Goal: Information Seeking & Learning: Learn about a topic

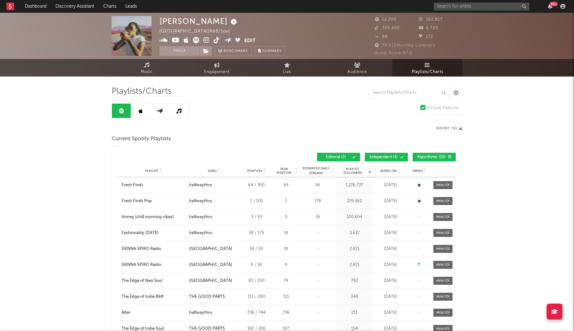
scroll to position [1, 0]
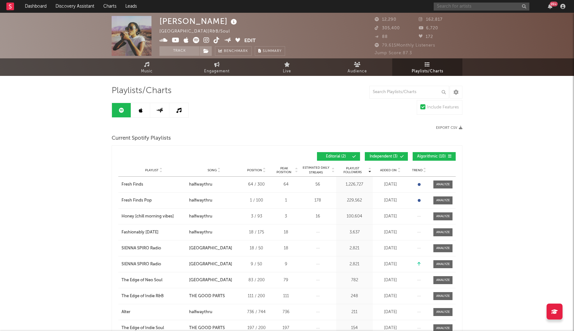
click at [449, 7] on input "text" at bounding box center [482, 7] width 96 height 8
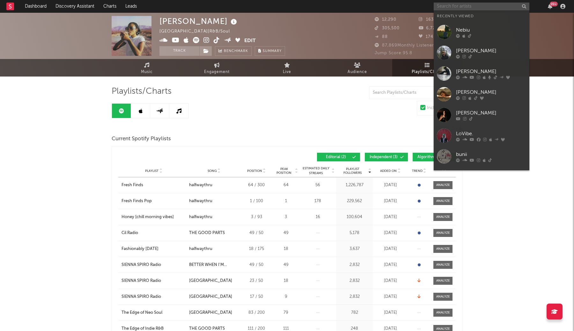
click at [464, 3] on input "text" at bounding box center [482, 7] width 96 height 8
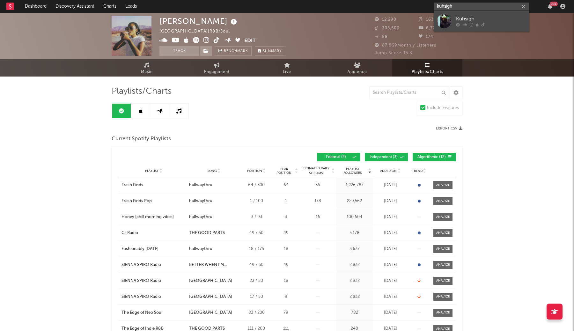
type input "kuhsigh"
click at [495, 15] on link "Kuhsigh" at bounding box center [482, 21] width 96 height 21
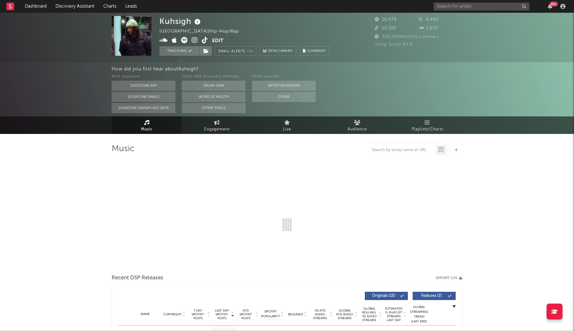
select select "6m"
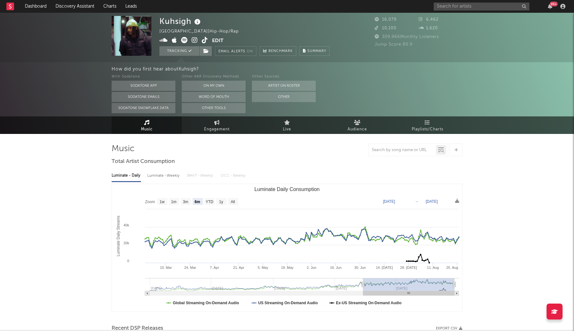
select select "6m"
click at [226, 122] on link "Engagement" at bounding box center [217, 125] width 70 height 18
select select "1w"
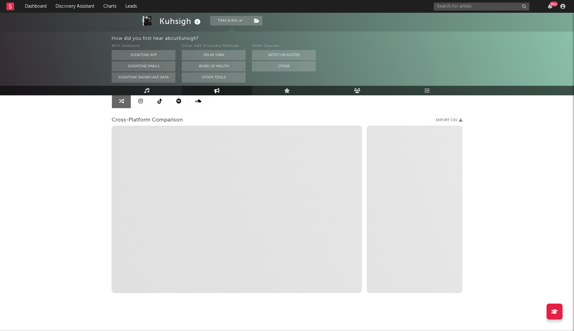
scroll to position [58, 0]
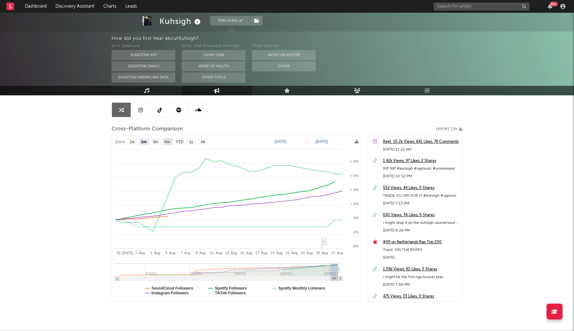
click at [167, 140] on text "6m" at bounding box center [167, 142] width 5 height 4
select select "6m"
type input "[DATE]"
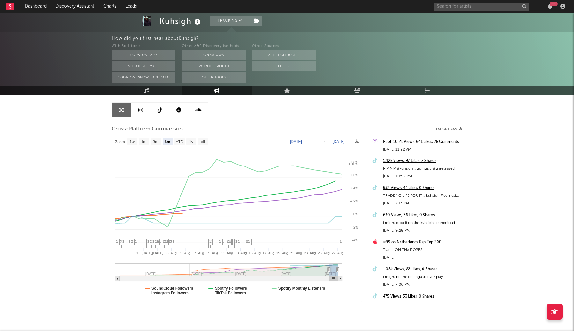
select select "6m"
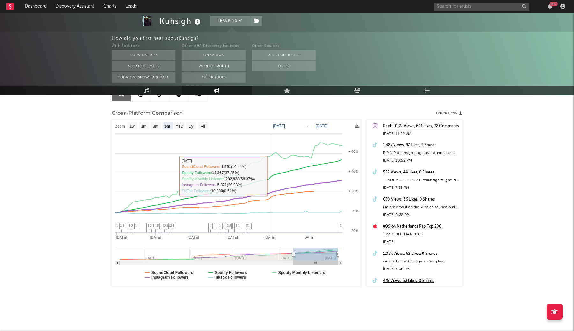
scroll to position [0, 0]
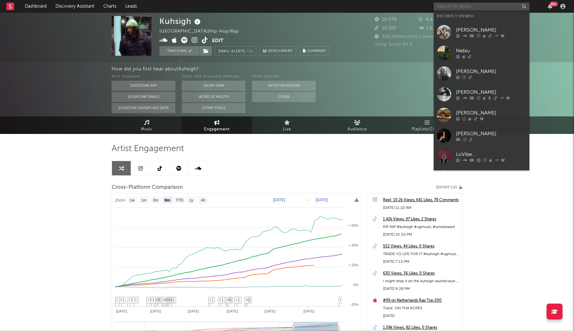
click at [463, 5] on input "text" at bounding box center [482, 7] width 96 height 8
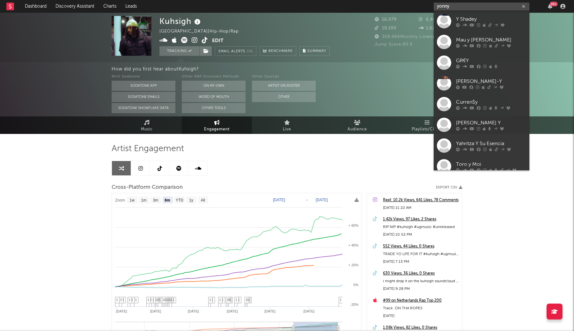
type input "yonny"
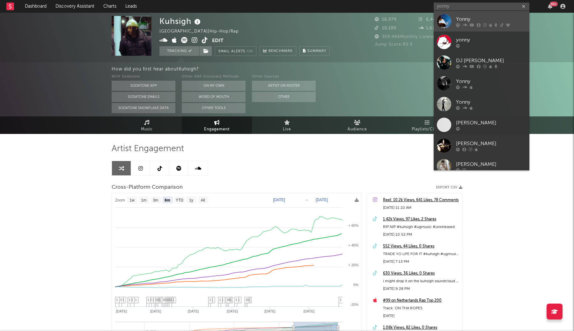
click at [470, 18] on div "Yonny" at bounding box center [491, 19] width 70 height 8
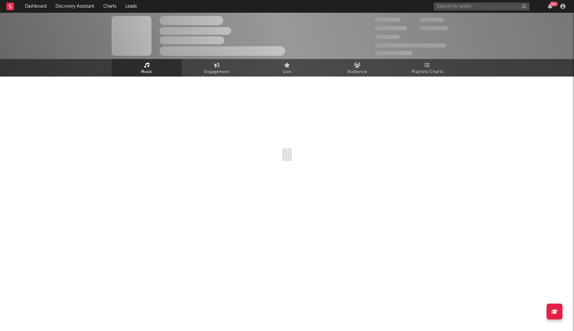
select select "6m"
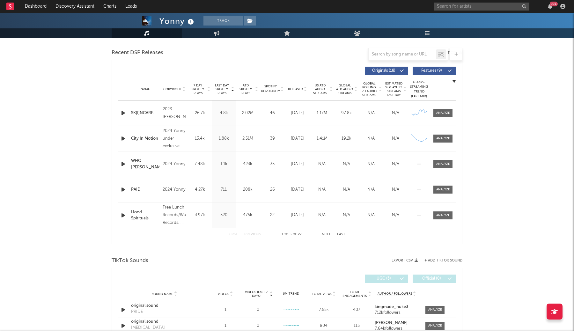
scroll to position [217, 0]
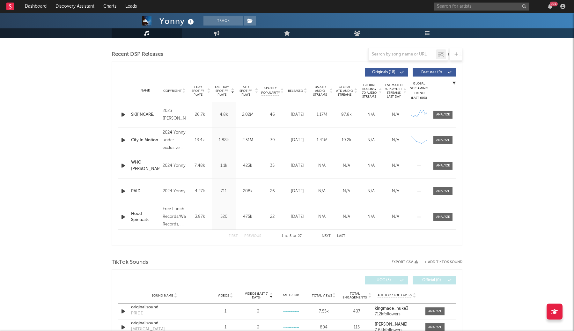
click at [325, 236] on button "Next" at bounding box center [326, 237] width 9 height 4
click at [252, 239] on div "First Previous 6 to 10 of 27 Next Last" at bounding box center [287, 236] width 117 height 12
click at [256, 236] on button "Previous" at bounding box center [252, 237] width 17 height 4
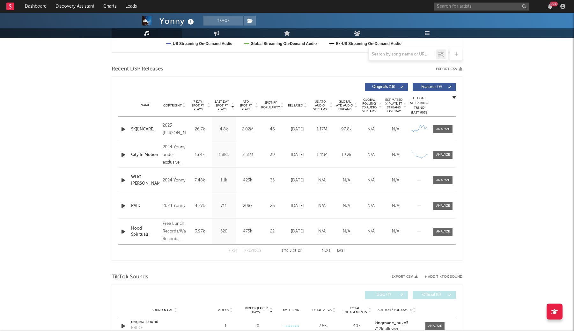
scroll to position [0, 0]
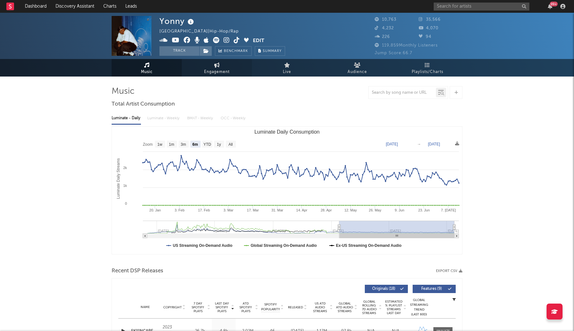
click at [224, 66] on link "Engagement" at bounding box center [217, 68] width 70 height 18
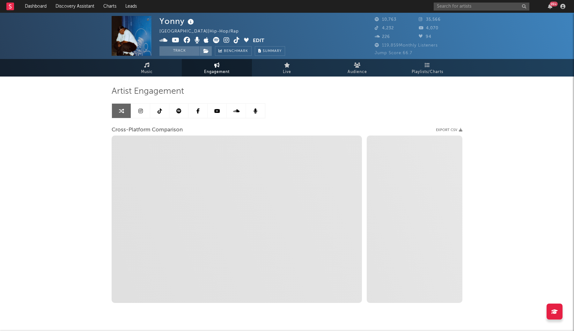
select select "1w"
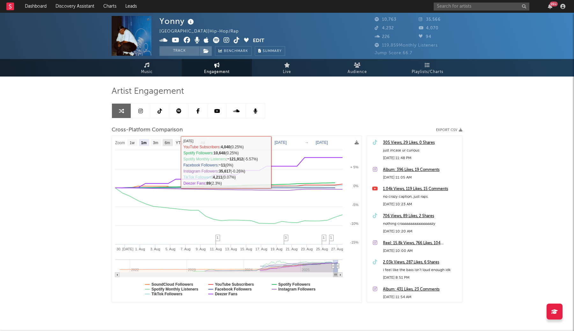
click at [168, 144] on text "6m" at bounding box center [167, 143] width 5 height 4
select select "6m"
type input "[DATE]"
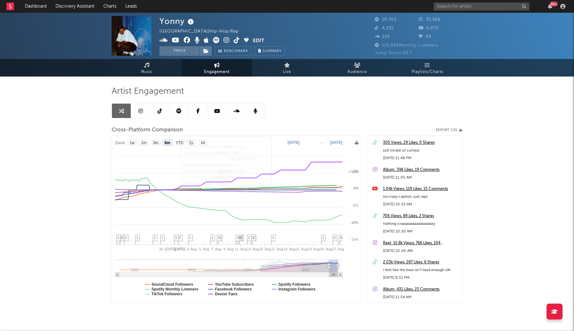
select select "6m"
